Goal: Transaction & Acquisition: Purchase product/service

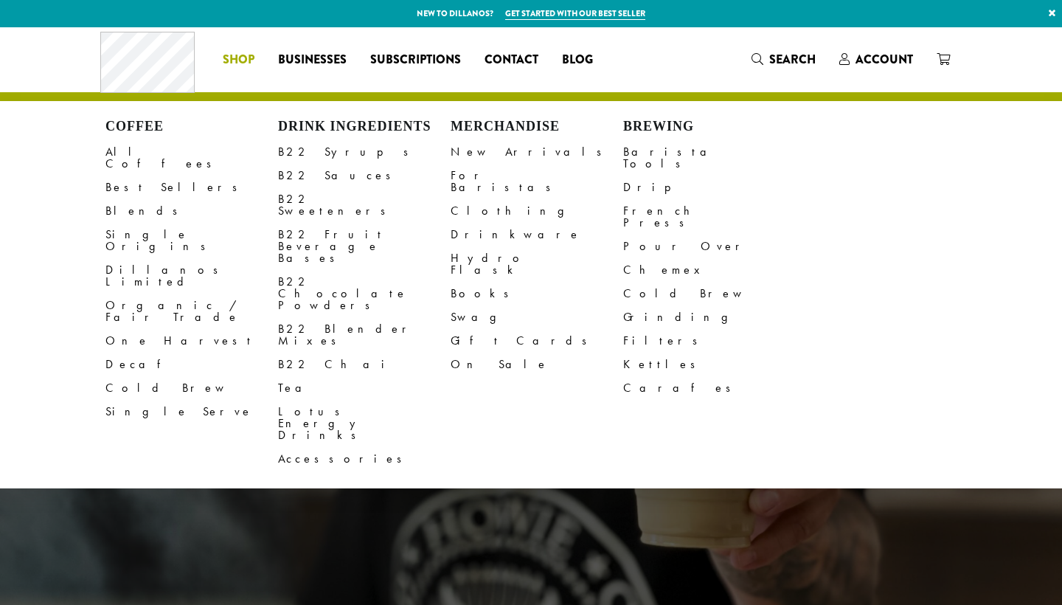
click at [238, 63] on span "Shop" at bounding box center [239, 60] width 32 height 18
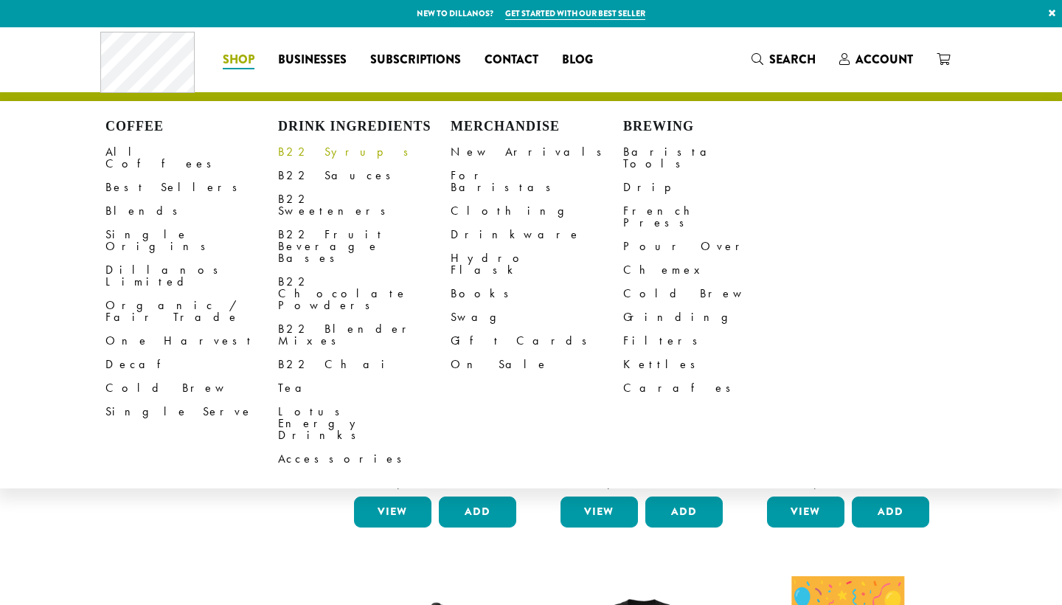
click at [302, 155] on link "B22 Syrups" at bounding box center [364, 152] width 173 height 24
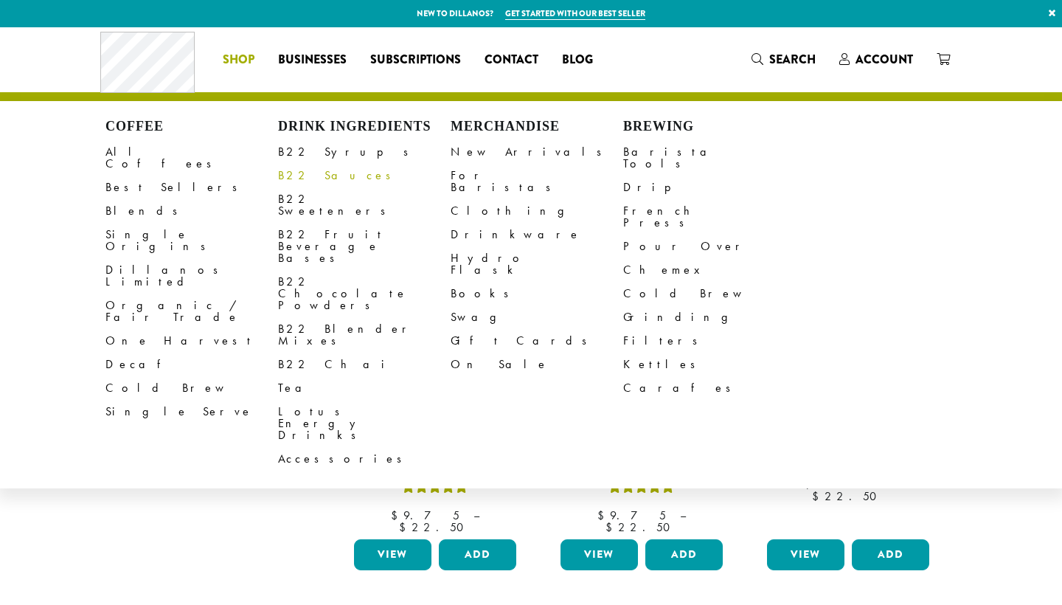
click at [305, 175] on link "B22 Sauces" at bounding box center [364, 176] width 173 height 24
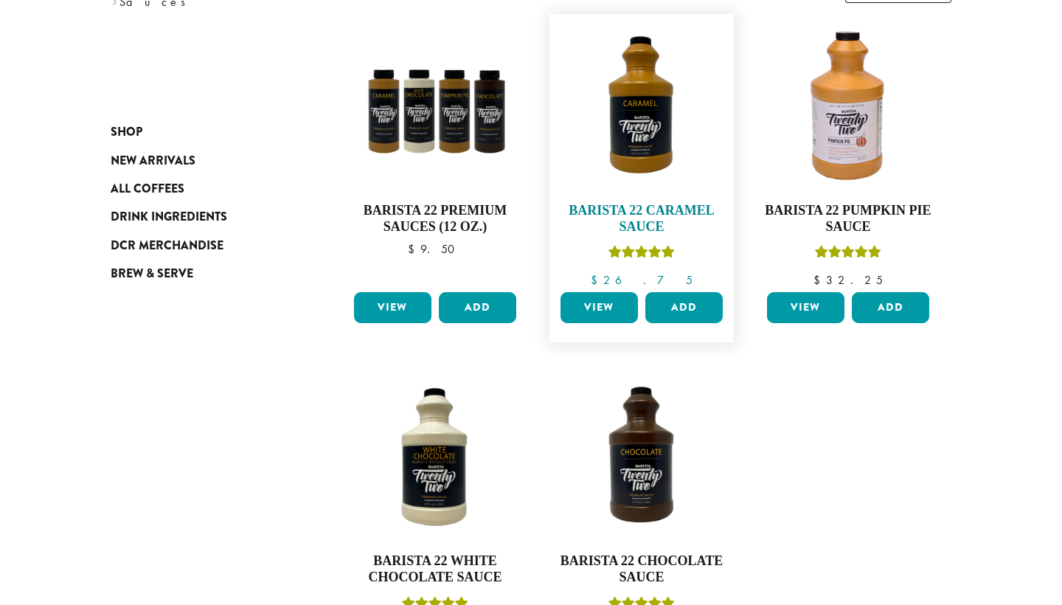
scroll to position [216, 0]
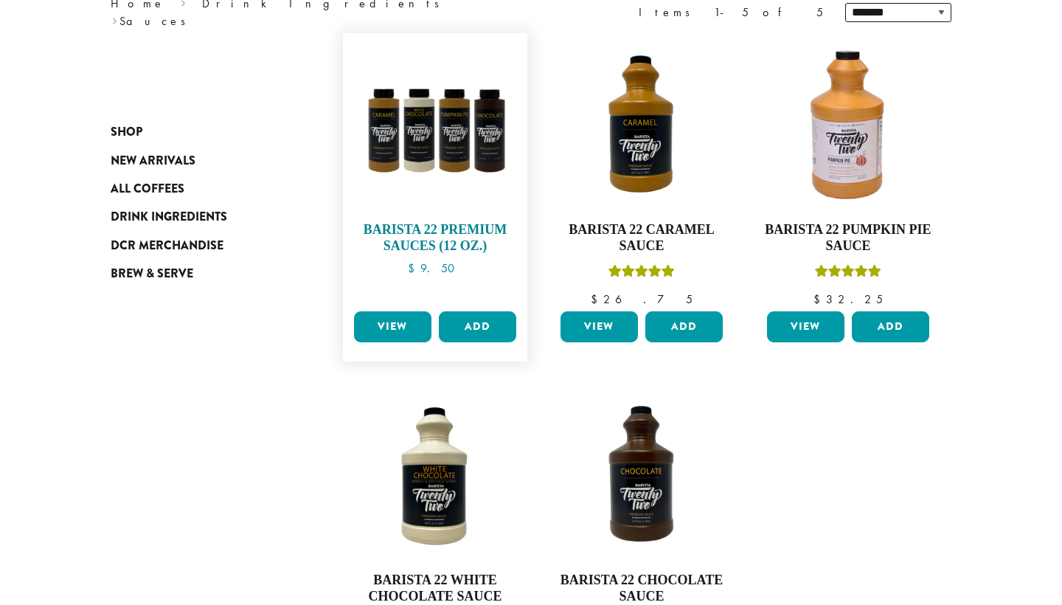
click at [460, 189] on img at bounding box center [435, 126] width 170 height 170
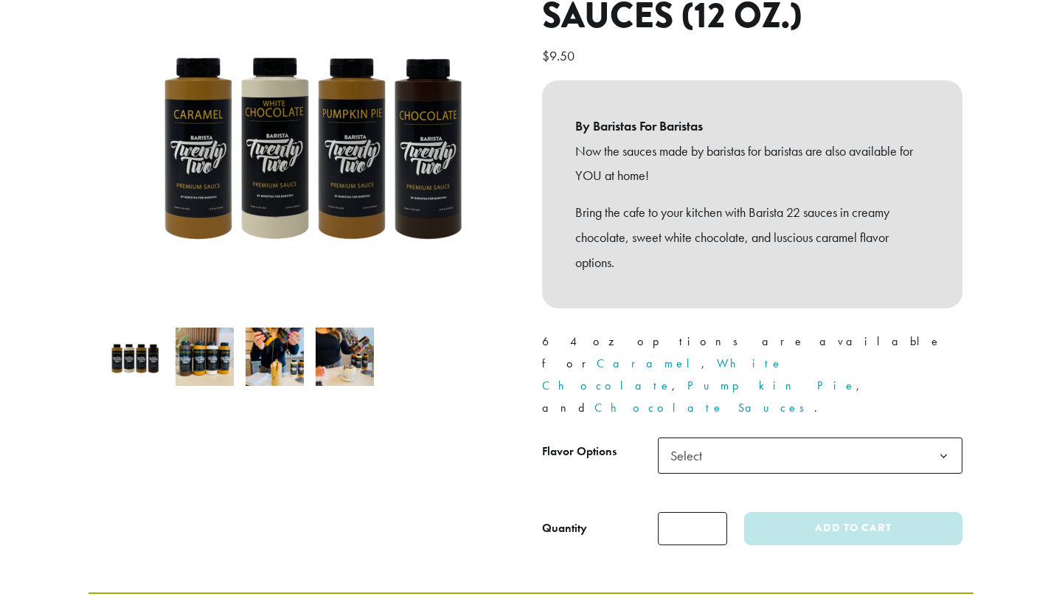
scroll to position [243, 0]
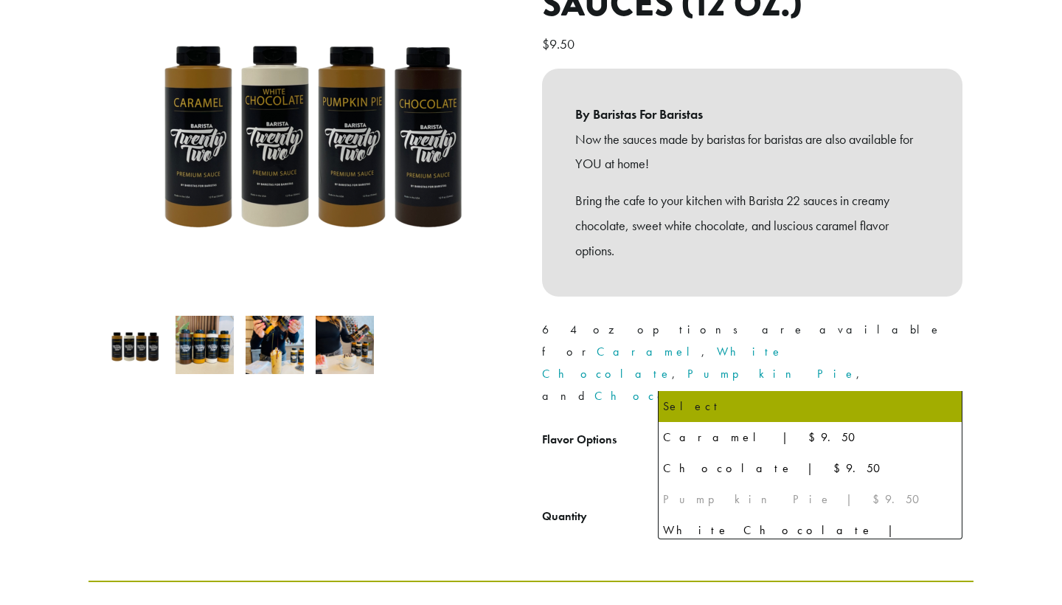
click at [696, 429] on span "Select" at bounding box center [691, 443] width 52 height 29
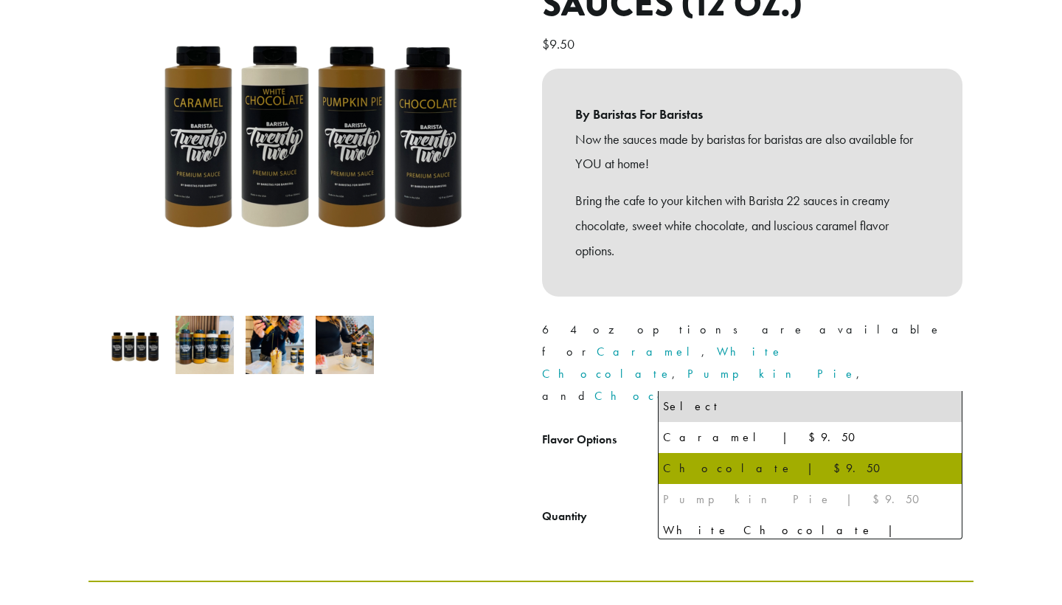
click at [684, 493] on div "Pumpkin Pie | $9.50" at bounding box center [810, 499] width 294 height 22
click at [679, 510] on div "Pumpkin Pie | $9.50" at bounding box center [810, 499] width 294 height 22
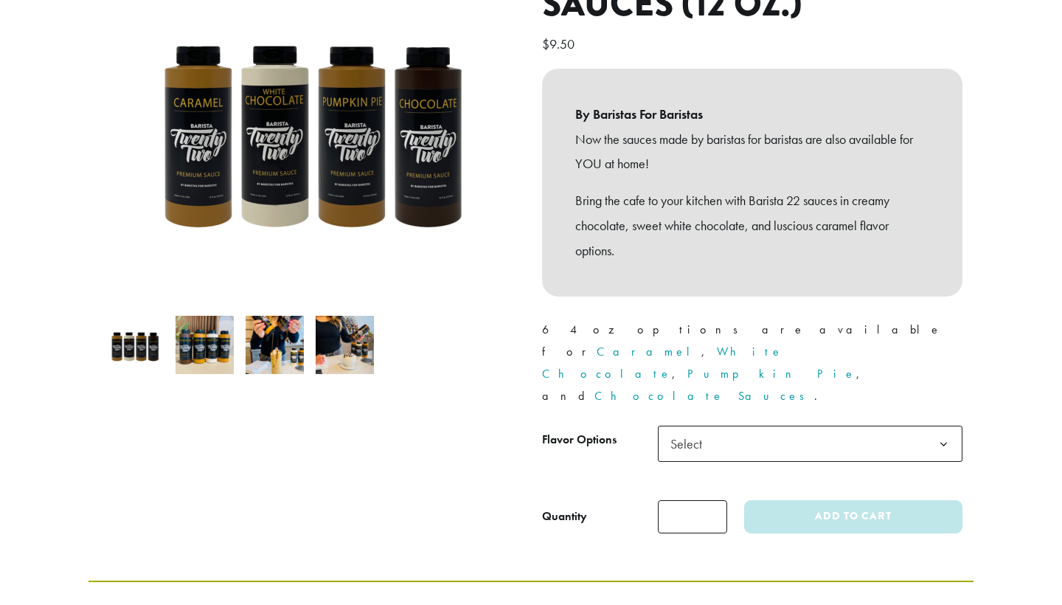
click at [574, 477] on div "**********" at bounding box center [752, 243] width 443 height 604
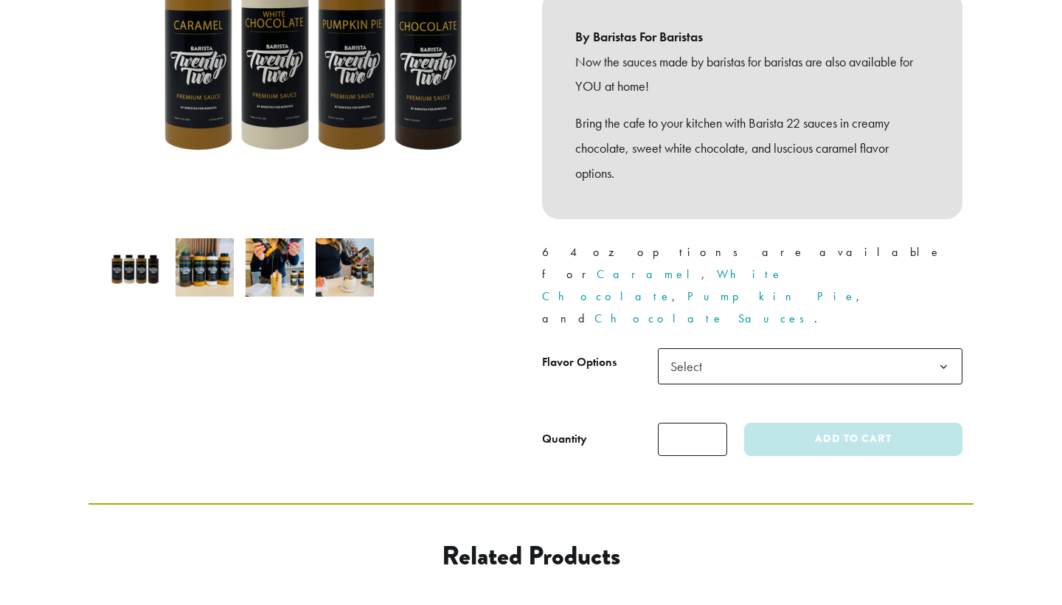
click at [679, 352] on span "Select" at bounding box center [691, 366] width 52 height 29
